Goal: Task Accomplishment & Management: Manage account settings

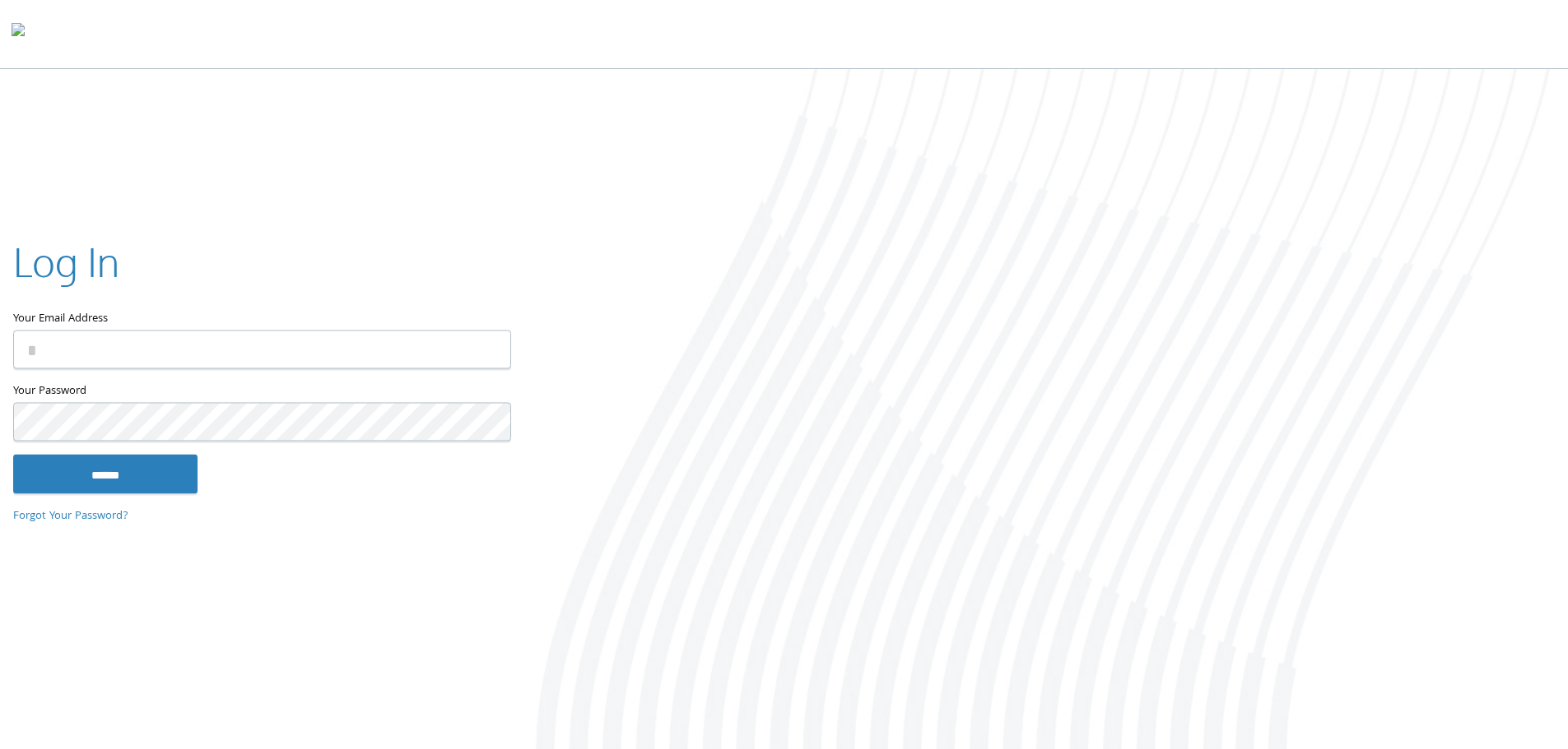
type input "**********"
click at [113, 467] on input "******" at bounding box center [105, 474] width 184 height 39
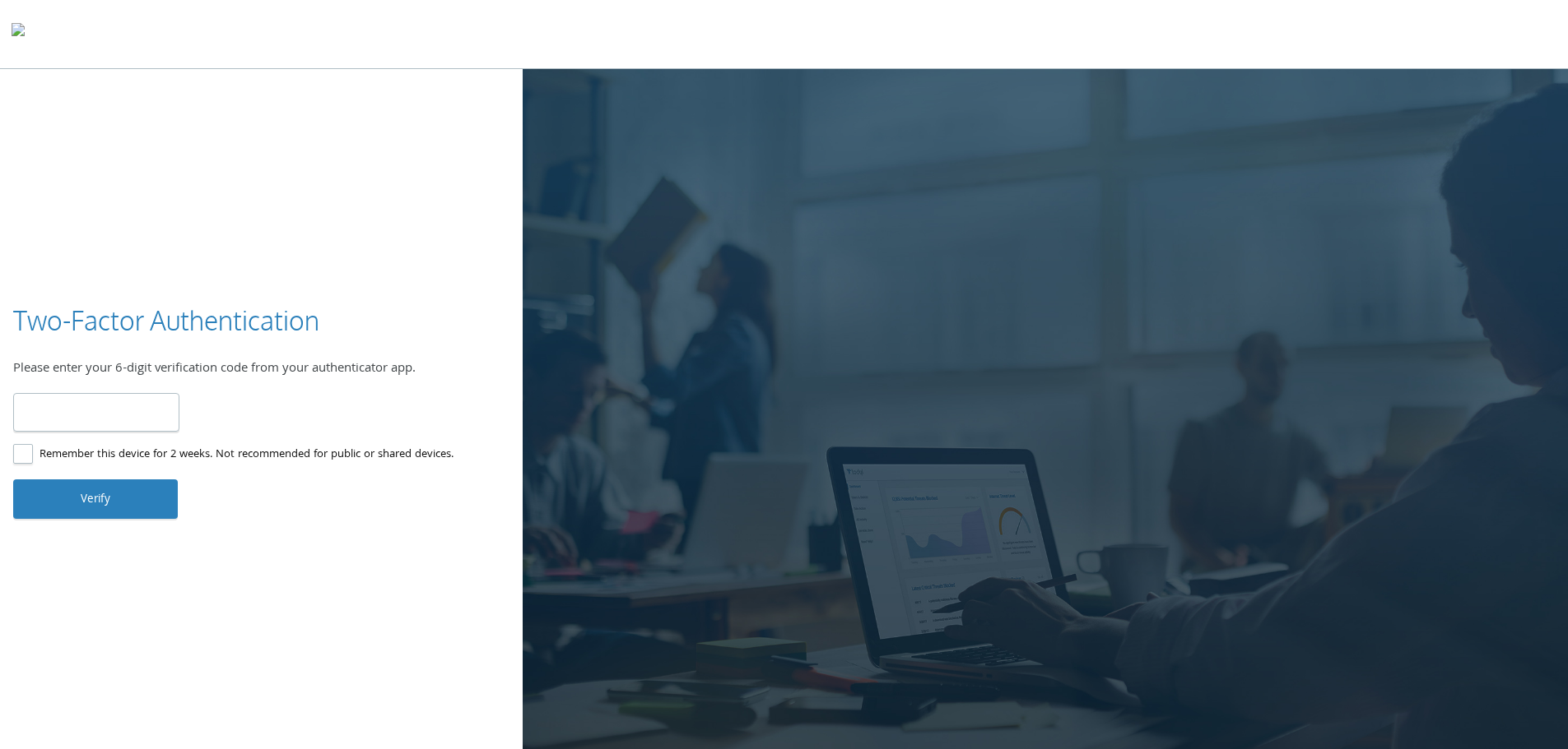
click at [108, 405] on input "number" at bounding box center [95, 412] width 166 height 38
type input "******"
